Goal: Task Accomplishment & Management: Manage account settings

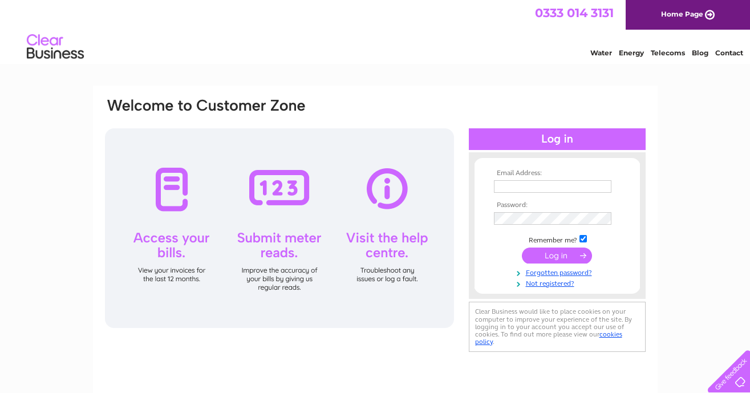
type input "tonywalker3@hotmail.com"
click at [550, 256] on input "submit" at bounding box center [557, 256] width 70 height 16
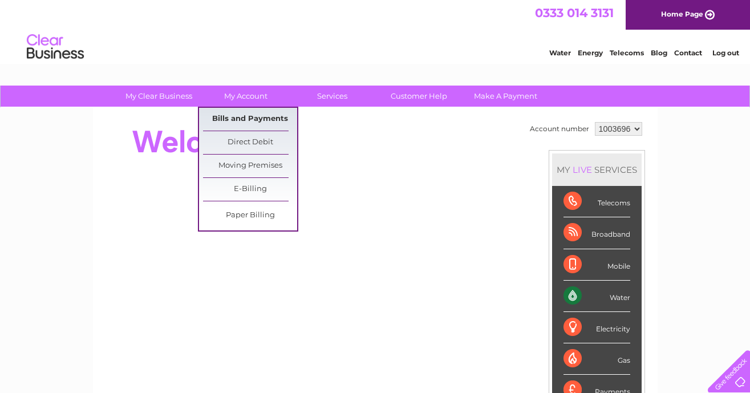
click at [257, 116] on link "Bills and Payments" at bounding box center [250, 119] width 94 height 23
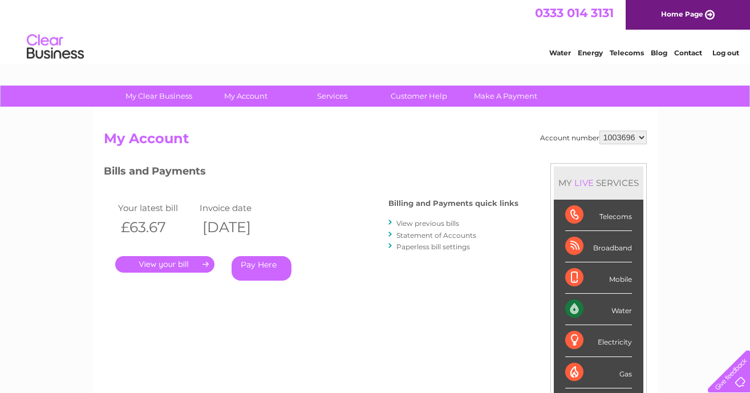
click at [172, 266] on link "." at bounding box center [164, 264] width 99 height 17
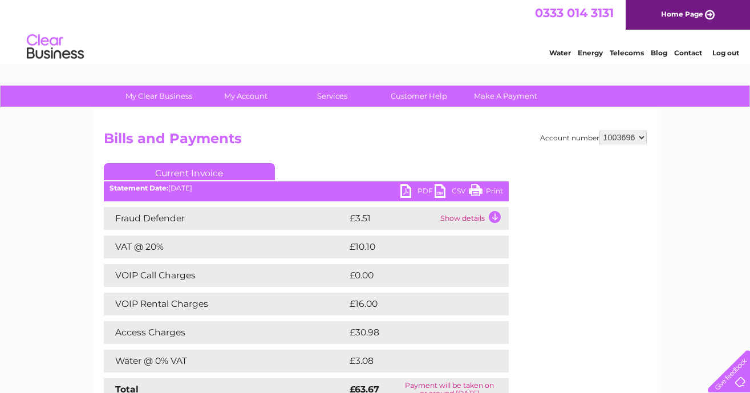
click at [407, 192] on link "PDF" at bounding box center [418, 192] width 34 height 17
